Goal: Browse casually: Explore the website without a specific task or goal

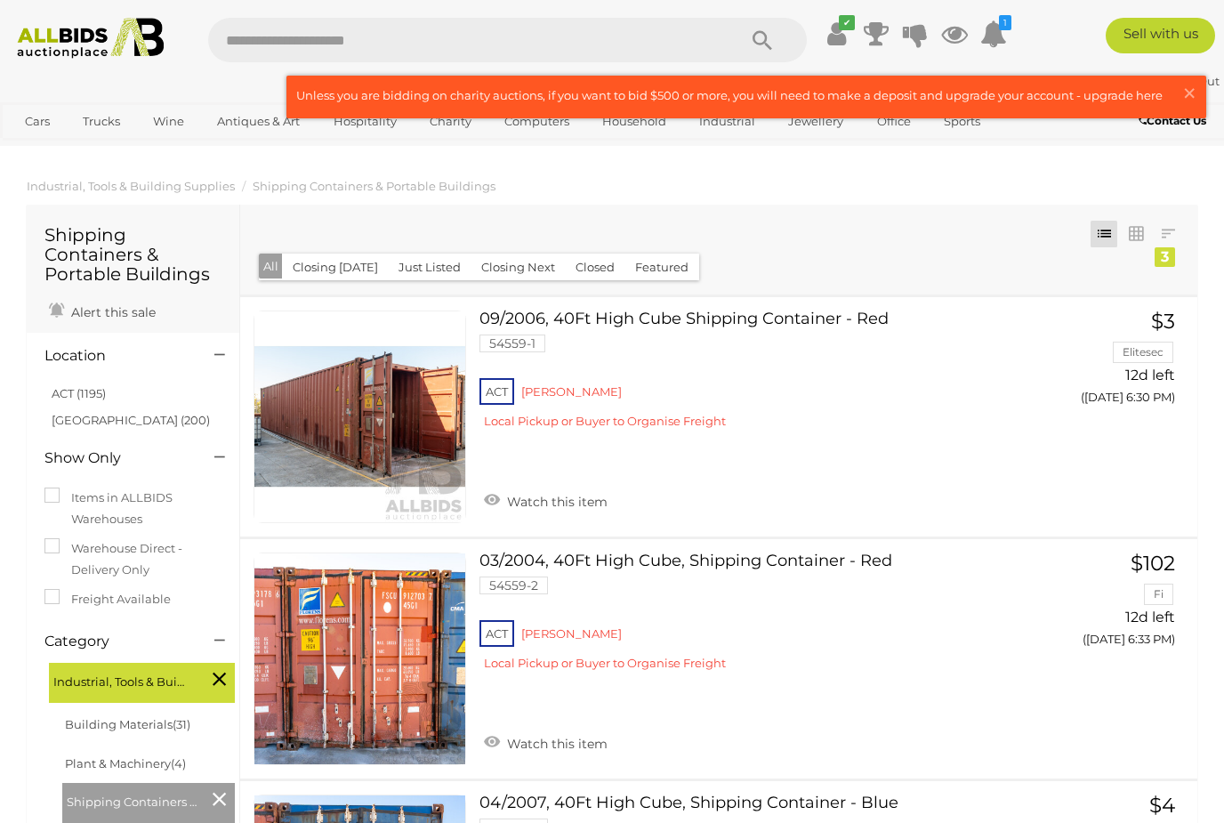
click at [1188, 97] on span "×" at bounding box center [1189, 93] width 16 height 35
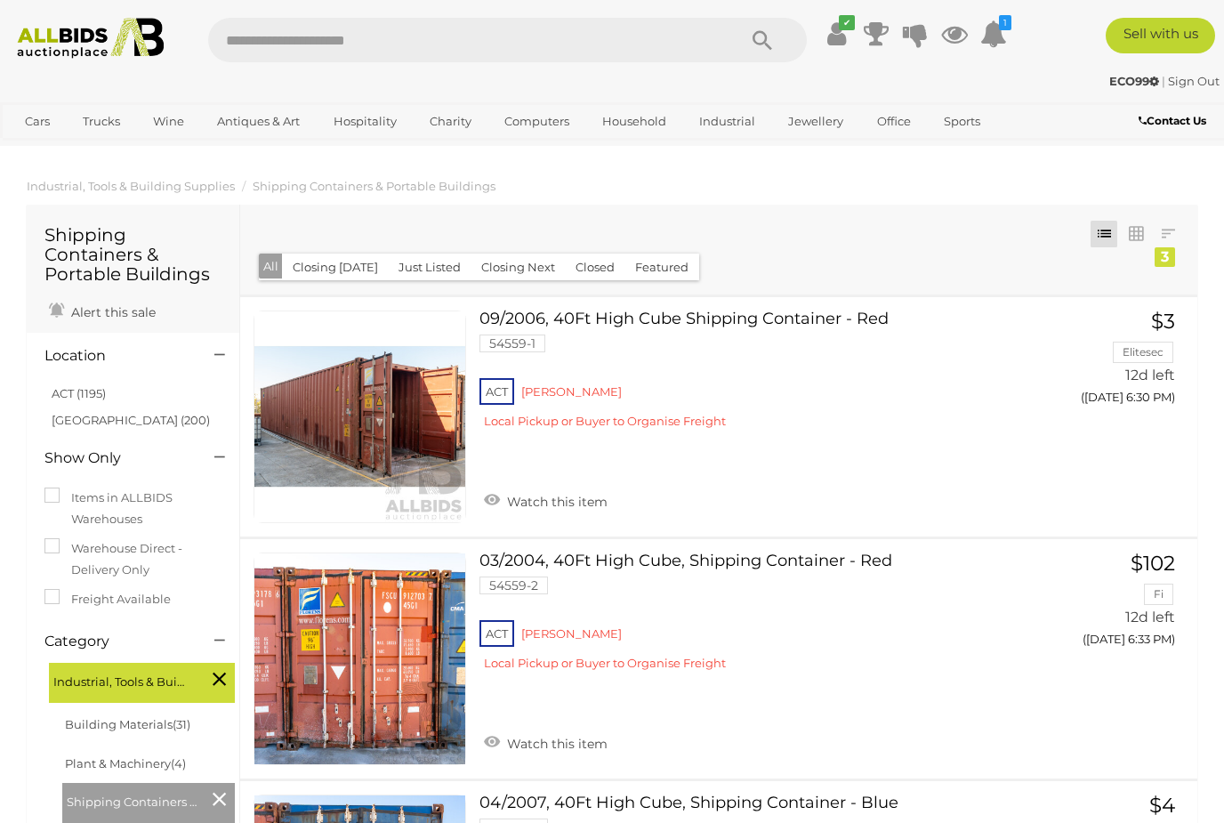
click at [0, 0] on link "White Goods" at bounding box center [0, 0] width 0 height 0
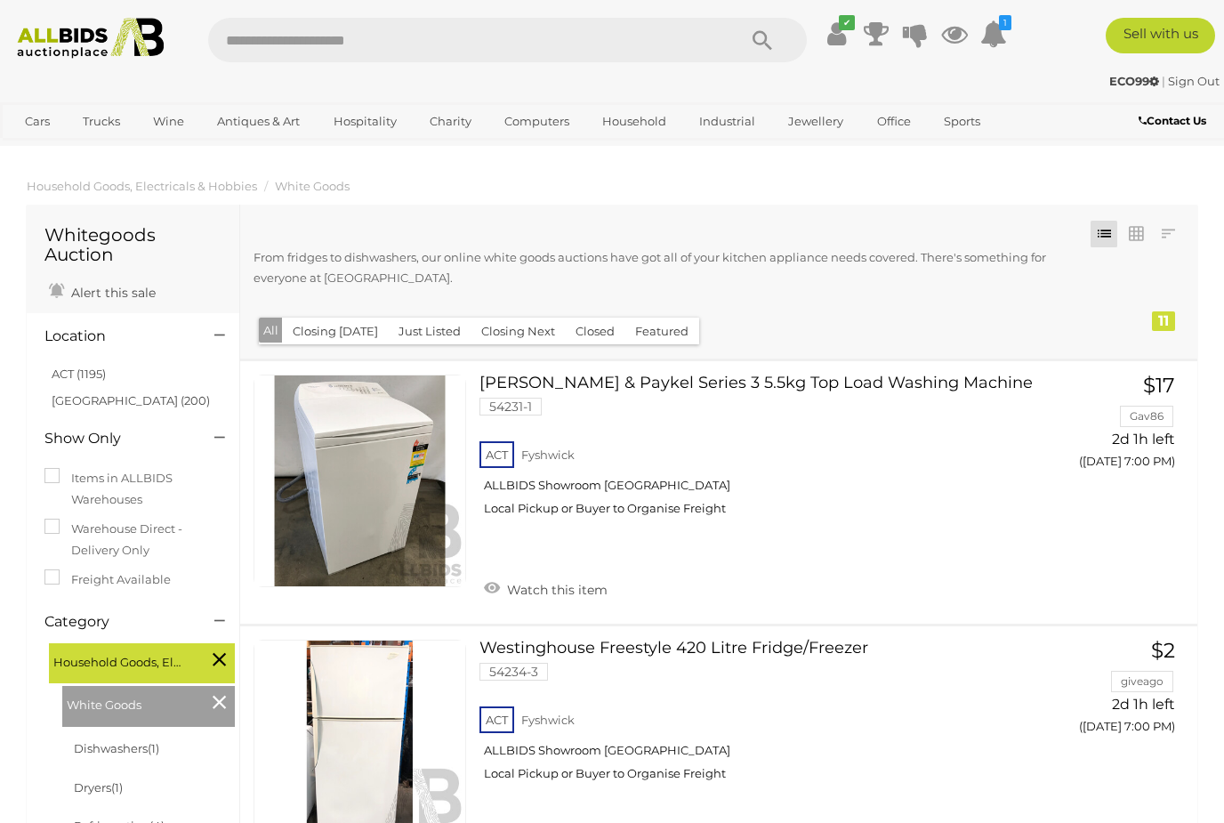
click at [0, 0] on link "White Goods" at bounding box center [0, 0] width 0 height 0
click at [0, 0] on link "Outdoors & Garden" at bounding box center [0, 0] width 0 height 0
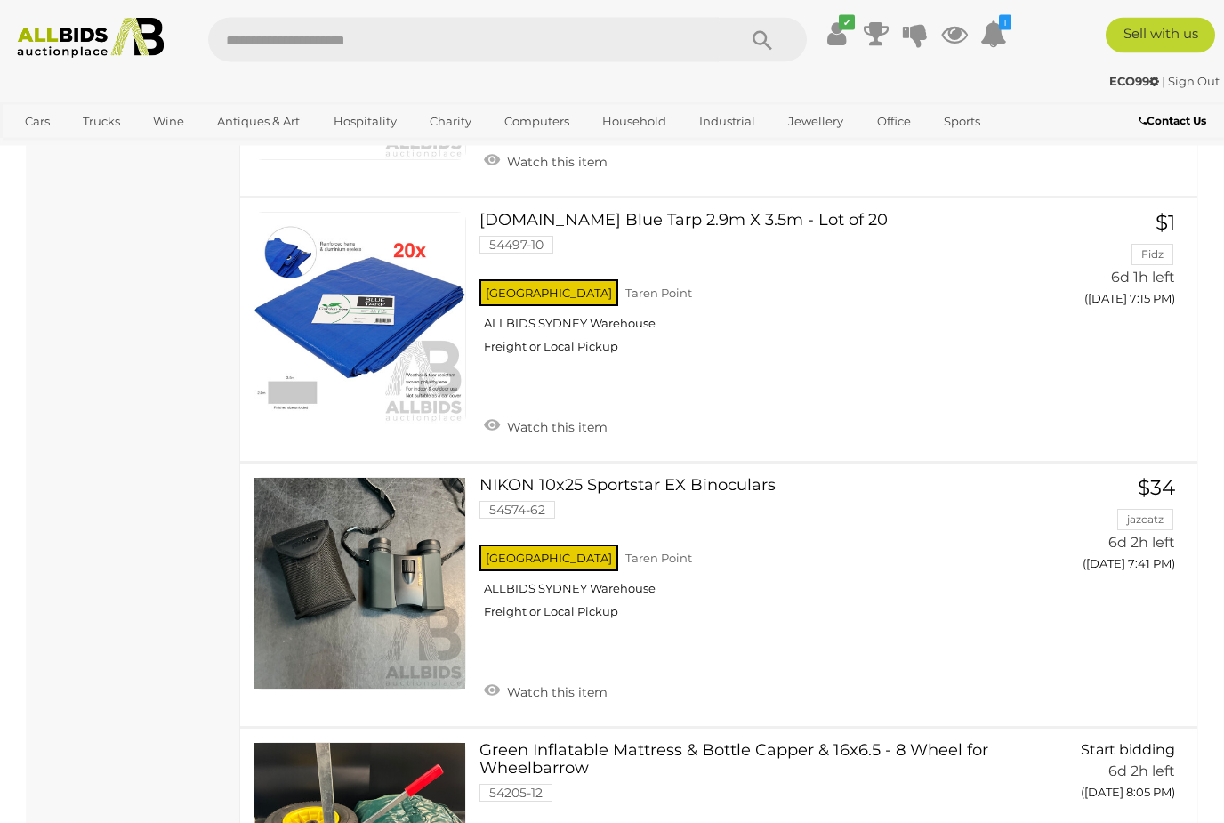
scroll to position [2858, 0]
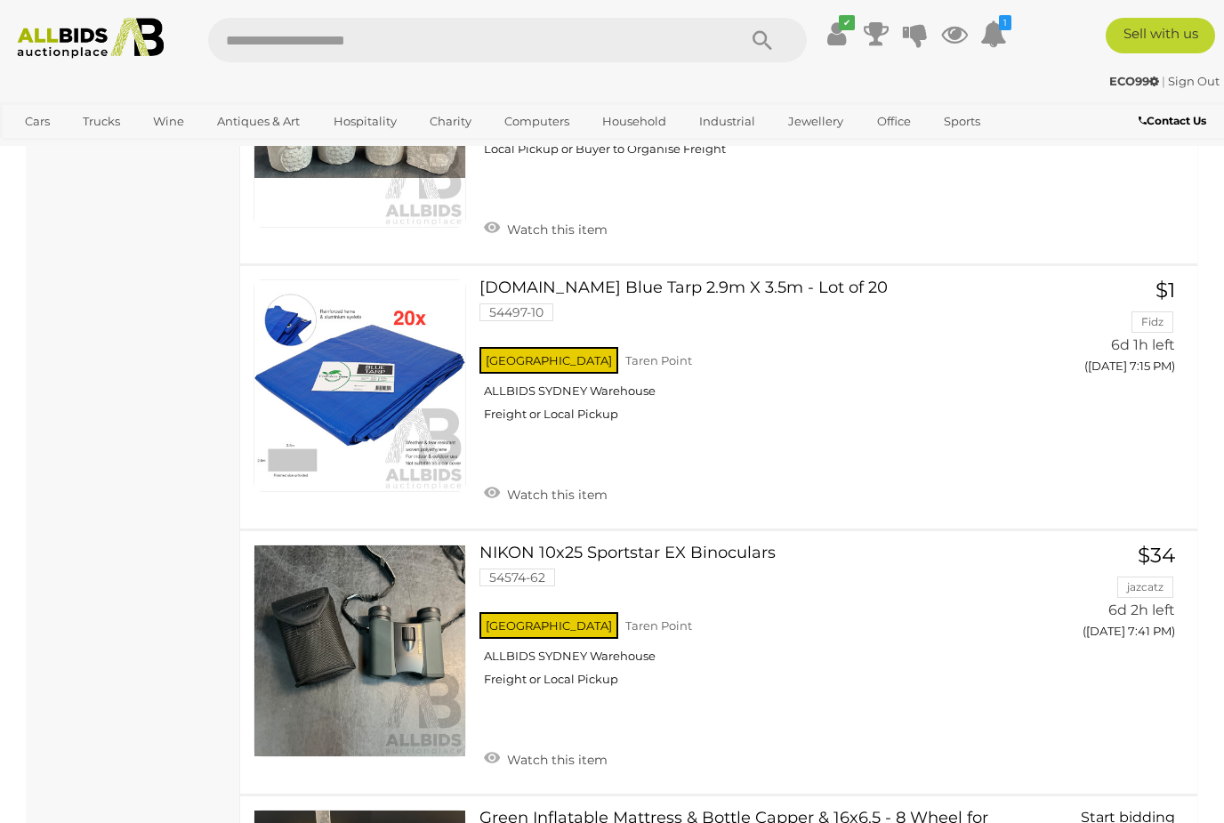
click at [0, 0] on link "Antiques & Vintage" at bounding box center [0, 0] width 0 height 0
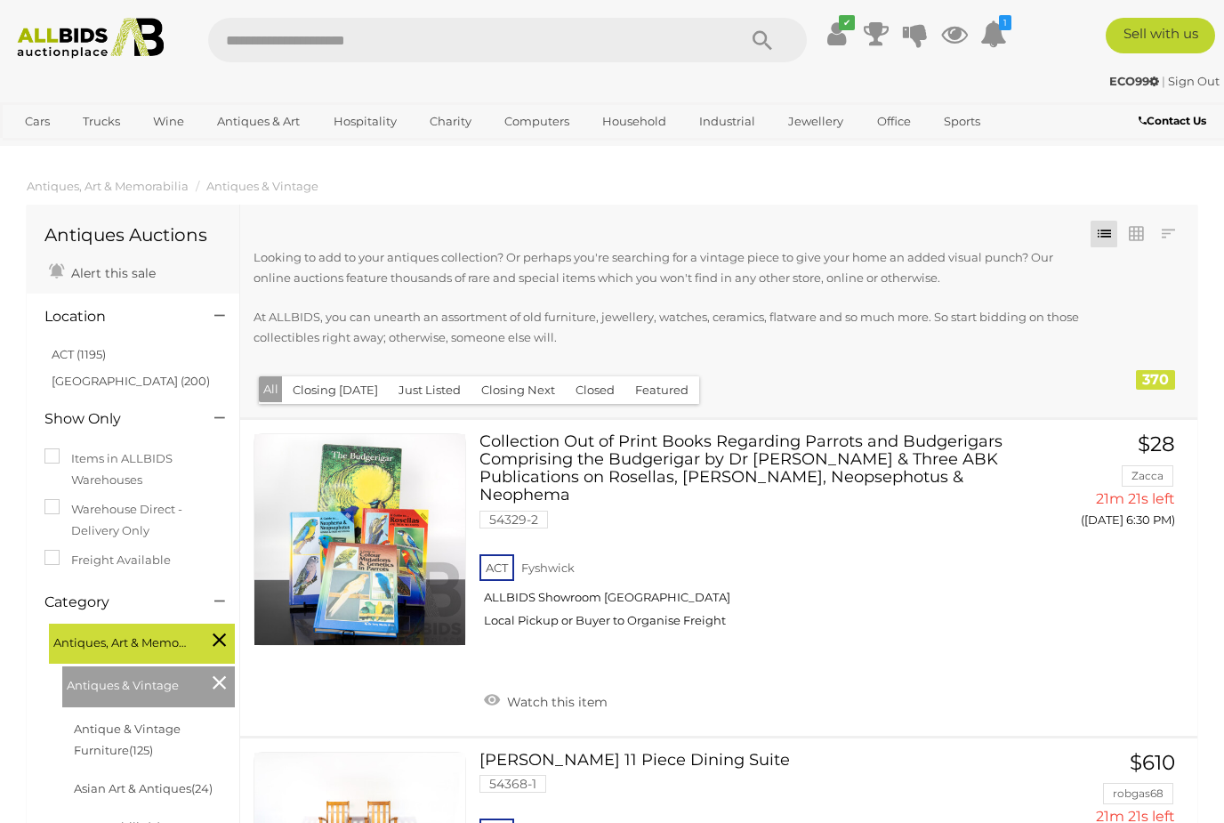
click at [112, 52] on img at bounding box center [91, 38] width 164 height 41
